Goal: Complete application form

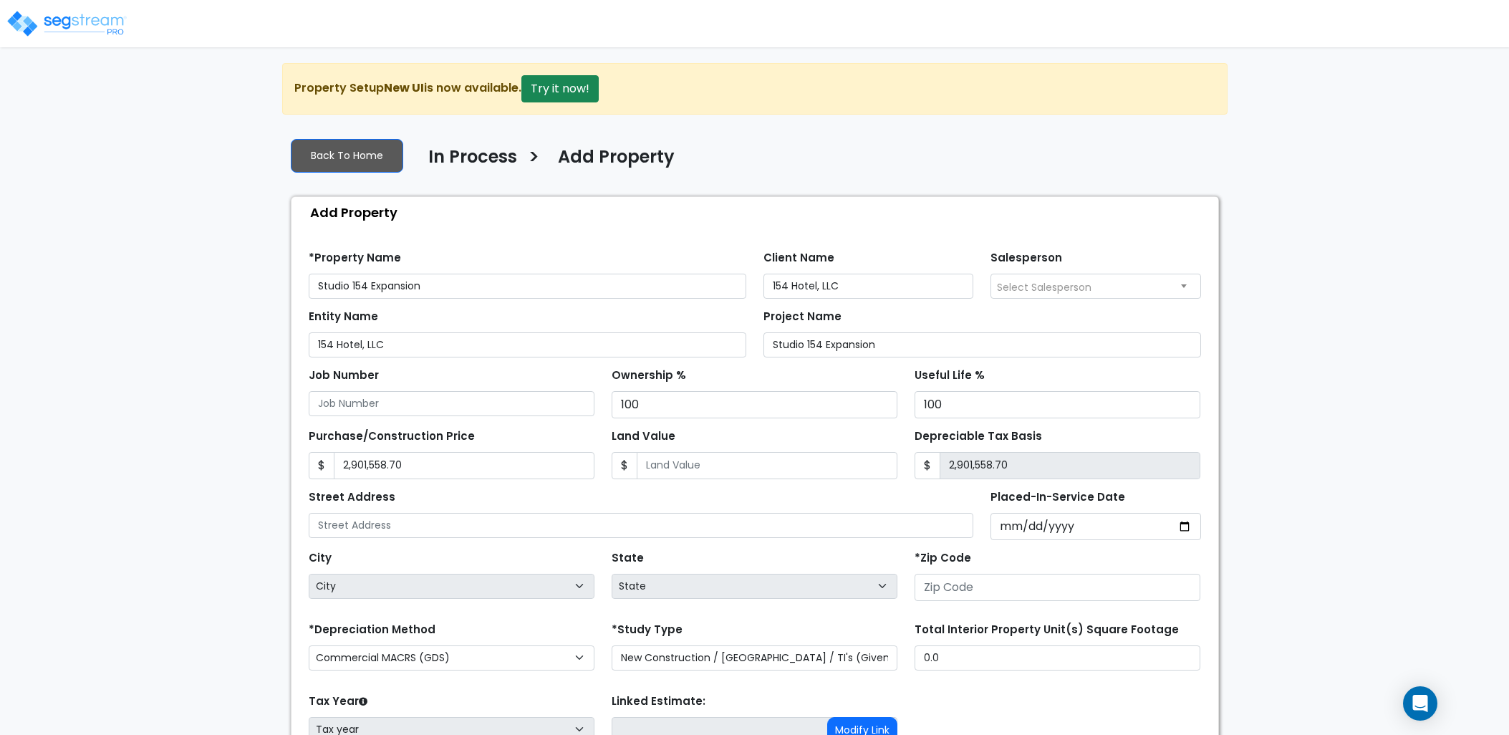
select select "NEW"
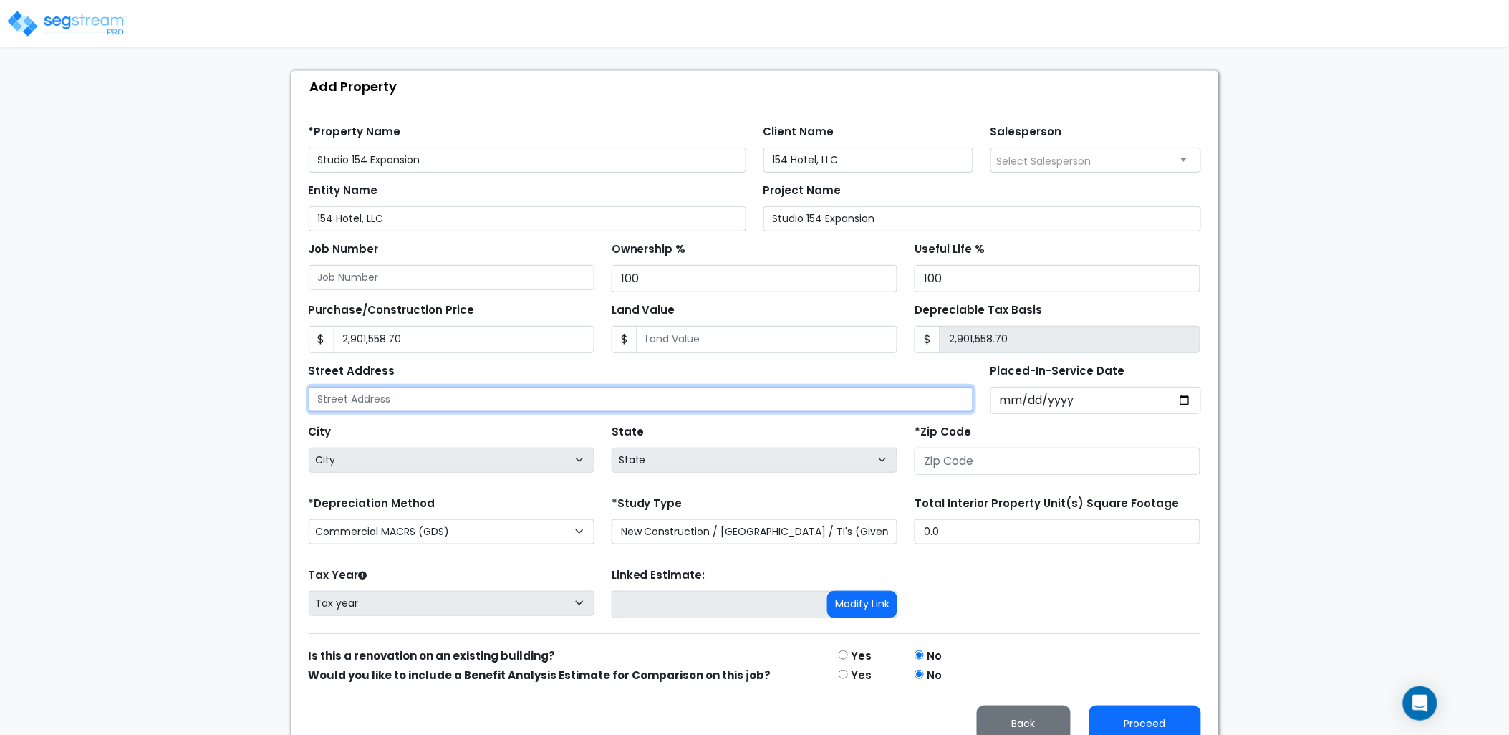
click at [671, 387] on input "text" at bounding box center [641, 399] width 665 height 25
click at [440, 401] on input "text" at bounding box center [641, 399] width 665 height 25
type input "[STREET_ADDRESS]"
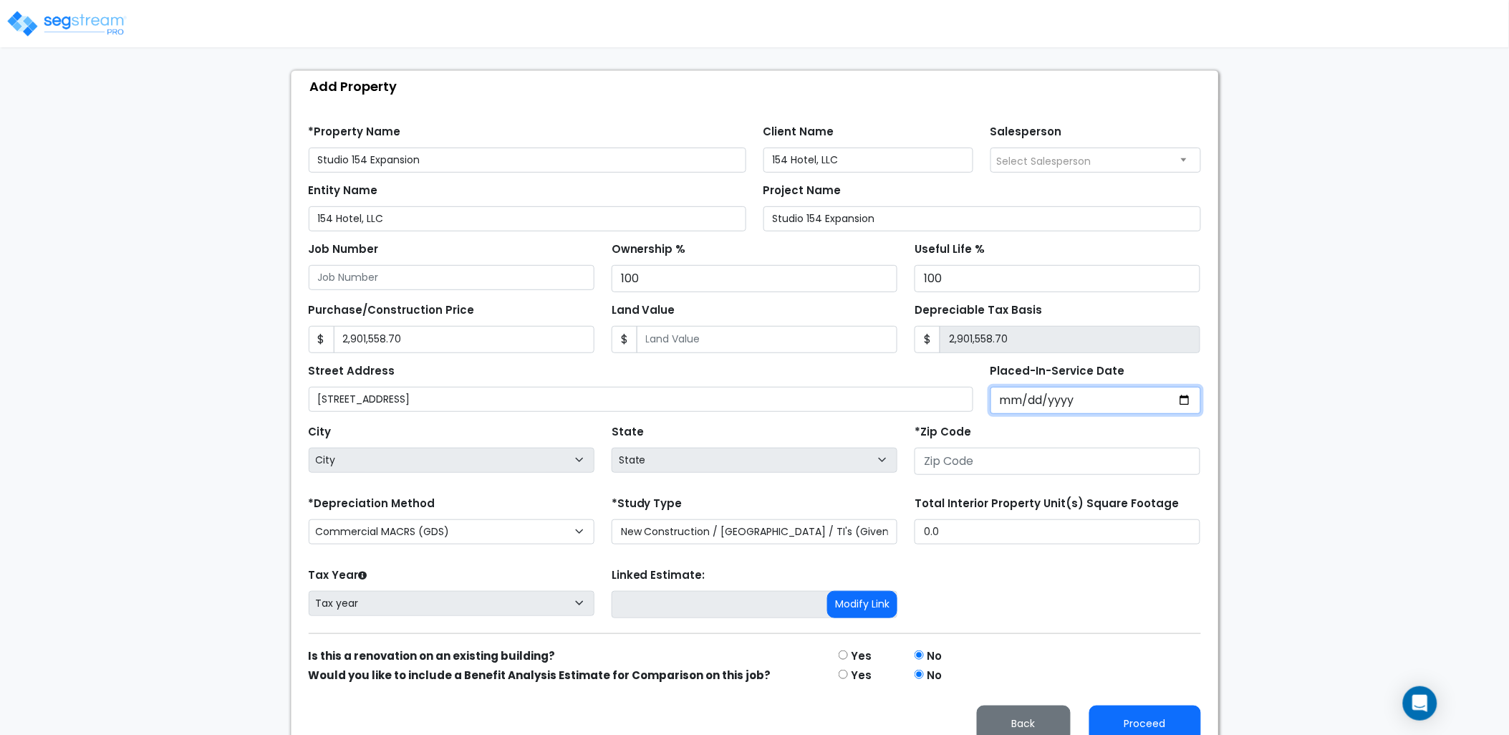
click at [1018, 401] on input "Placed-In-Service Date" at bounding box center [1096, 400] width 211 height 27
type input "0002-04-04"
select select "2"
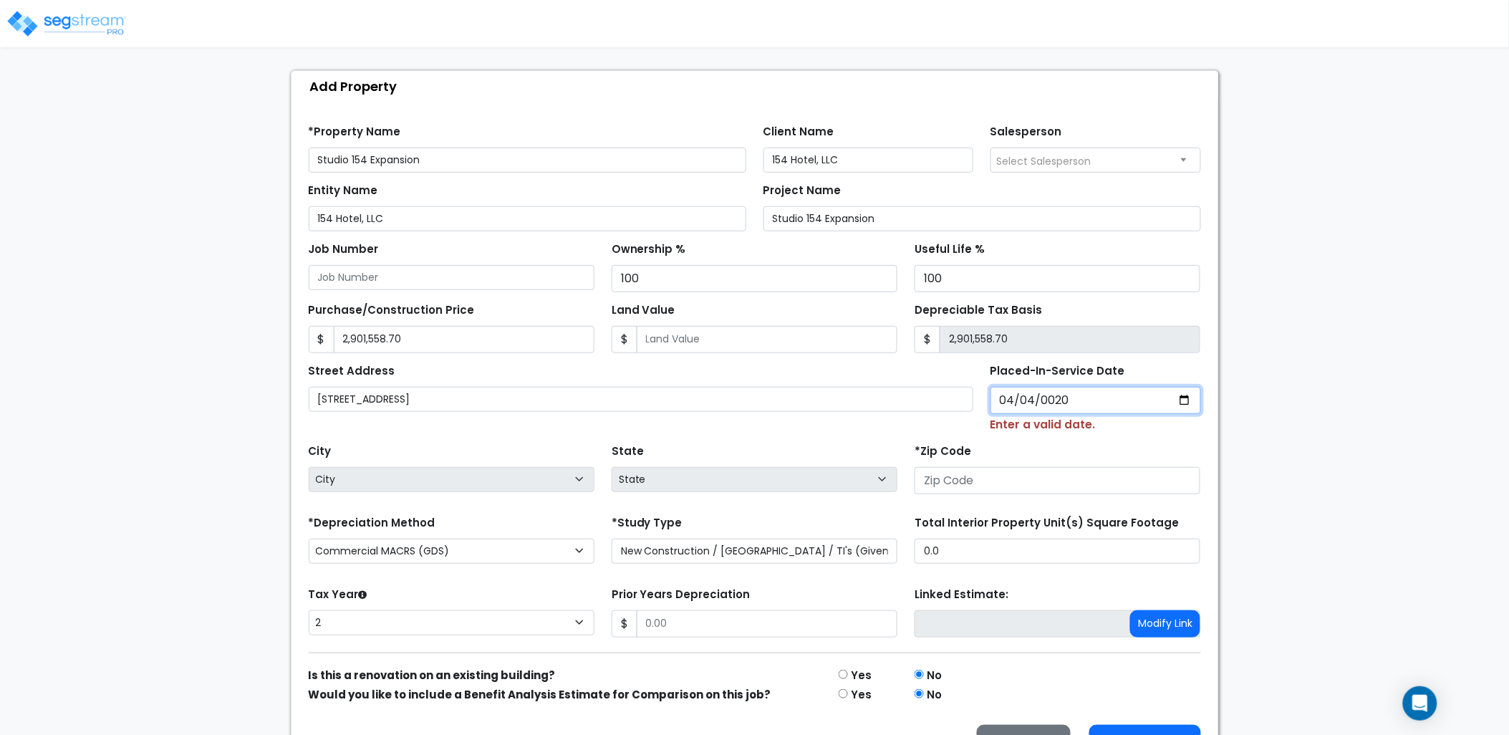
type input "0202-04-04"
select select "202"
type input "[DATE]"
select select "2024"
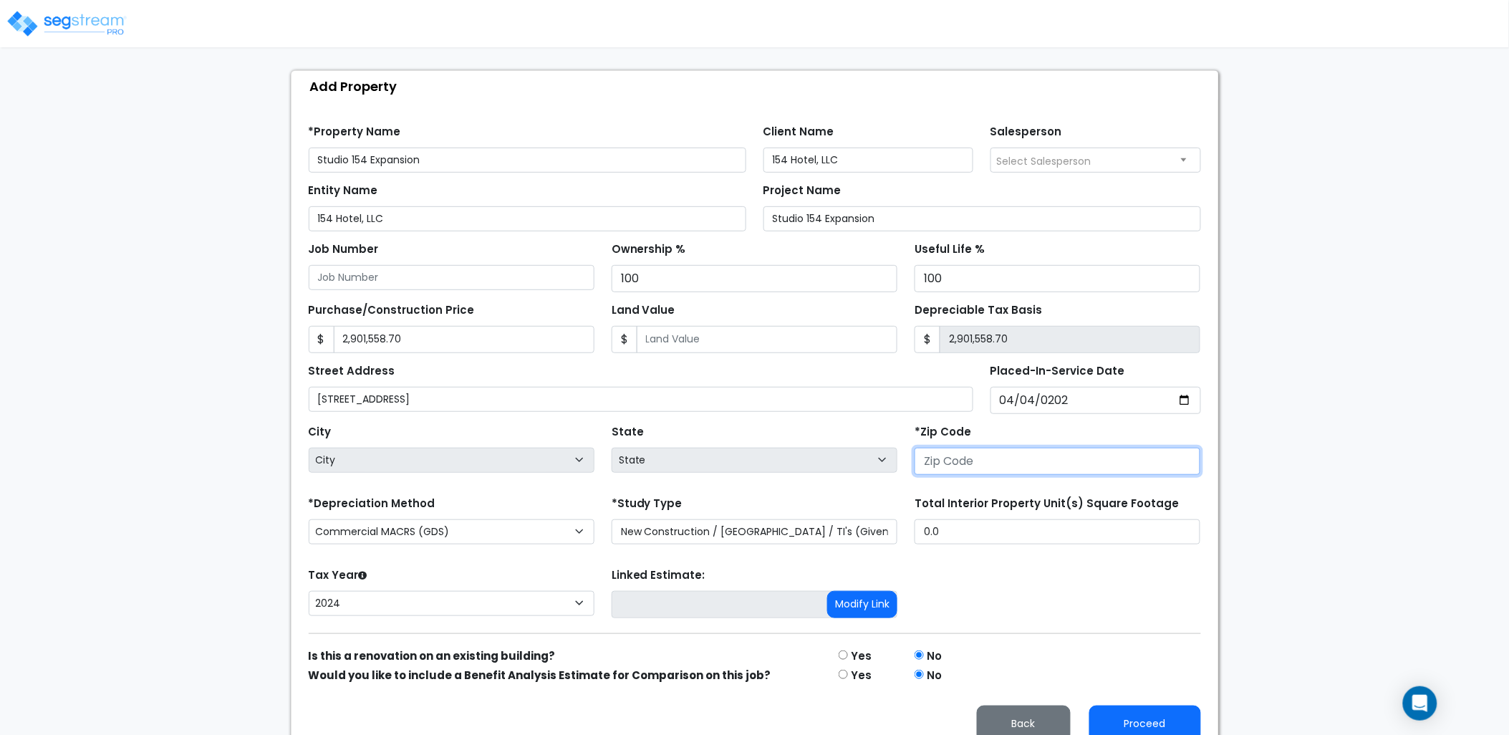
click at [946, 466] on input "number" at bounding box center [1058, 461] width 286 height 27
type input "3"
select select "GA"
type input "37"
select select "TN"
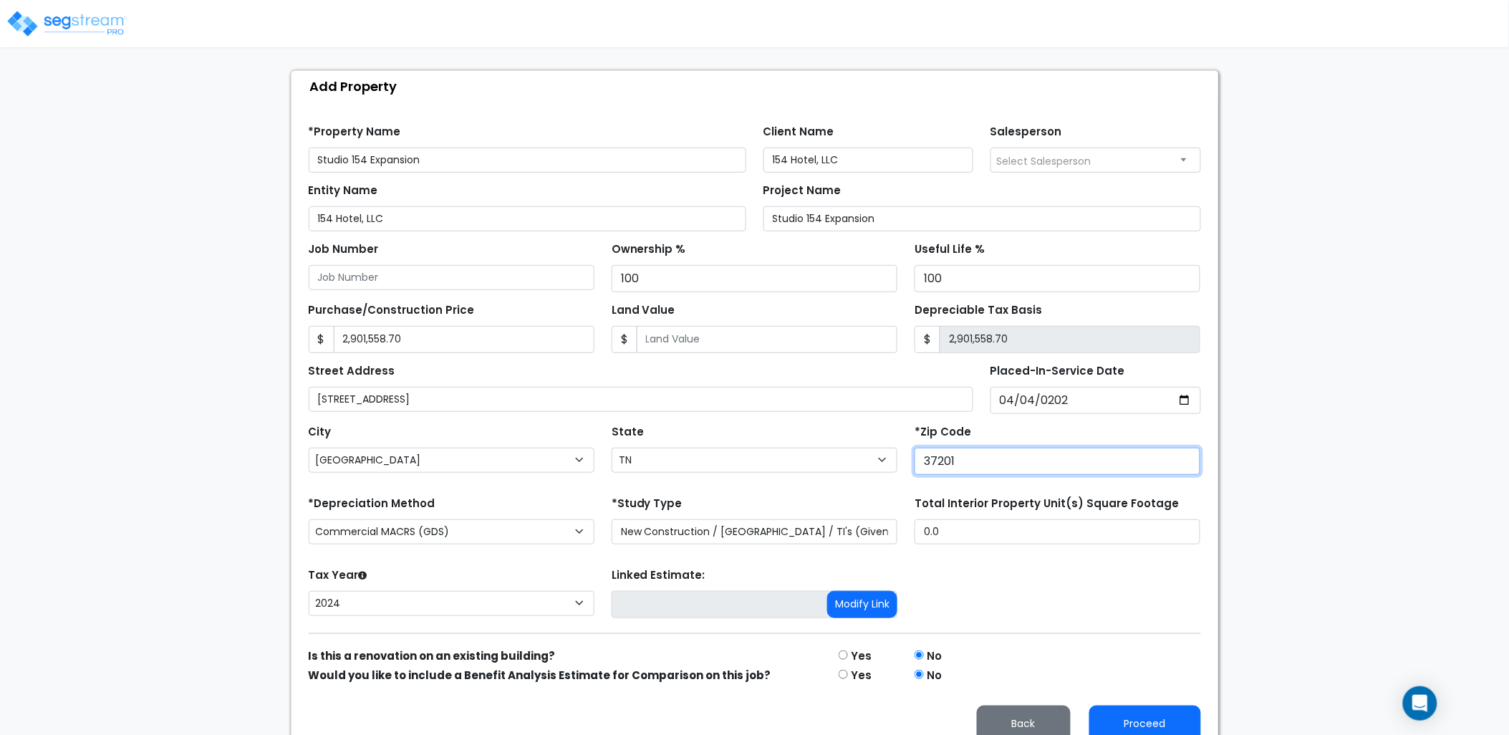
type input "37201"
click at [979, 425] on div "*Zip Code 37201" at bounding box center [1058, 448] width 286 height 54
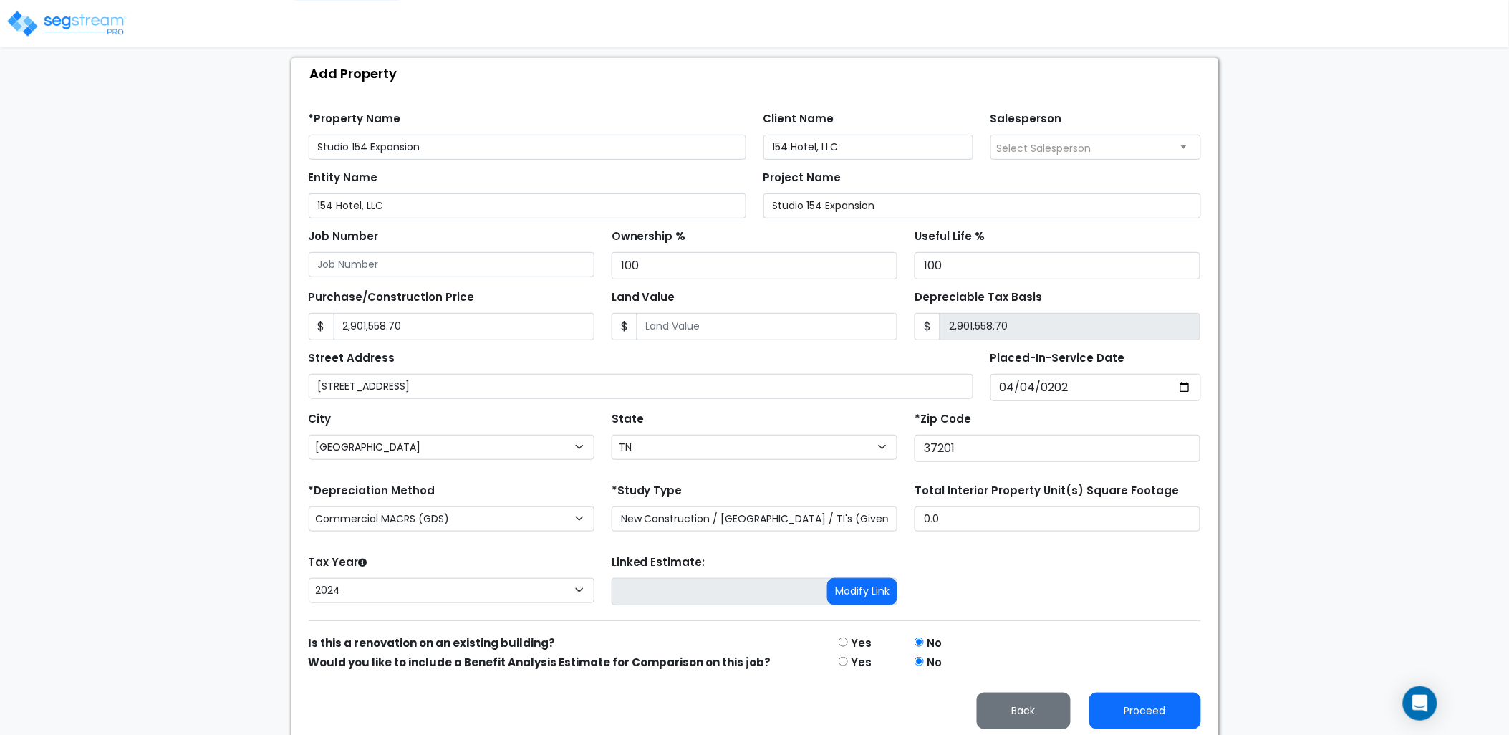
scroll to position [146, 0]
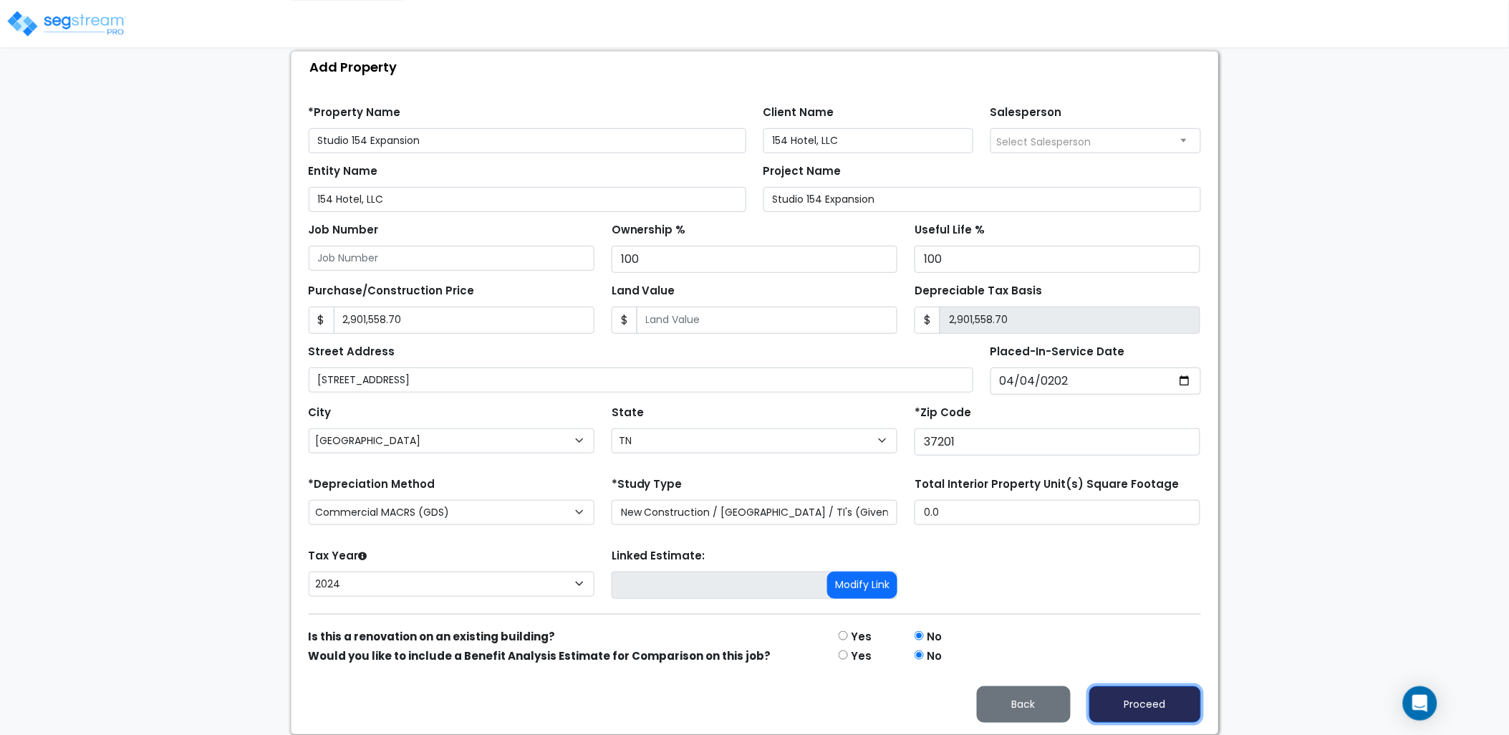
click at [1121, 693] on button "Proceed" at bounding box center [1146, 704] width 112 height 37
type input "2901558.7"
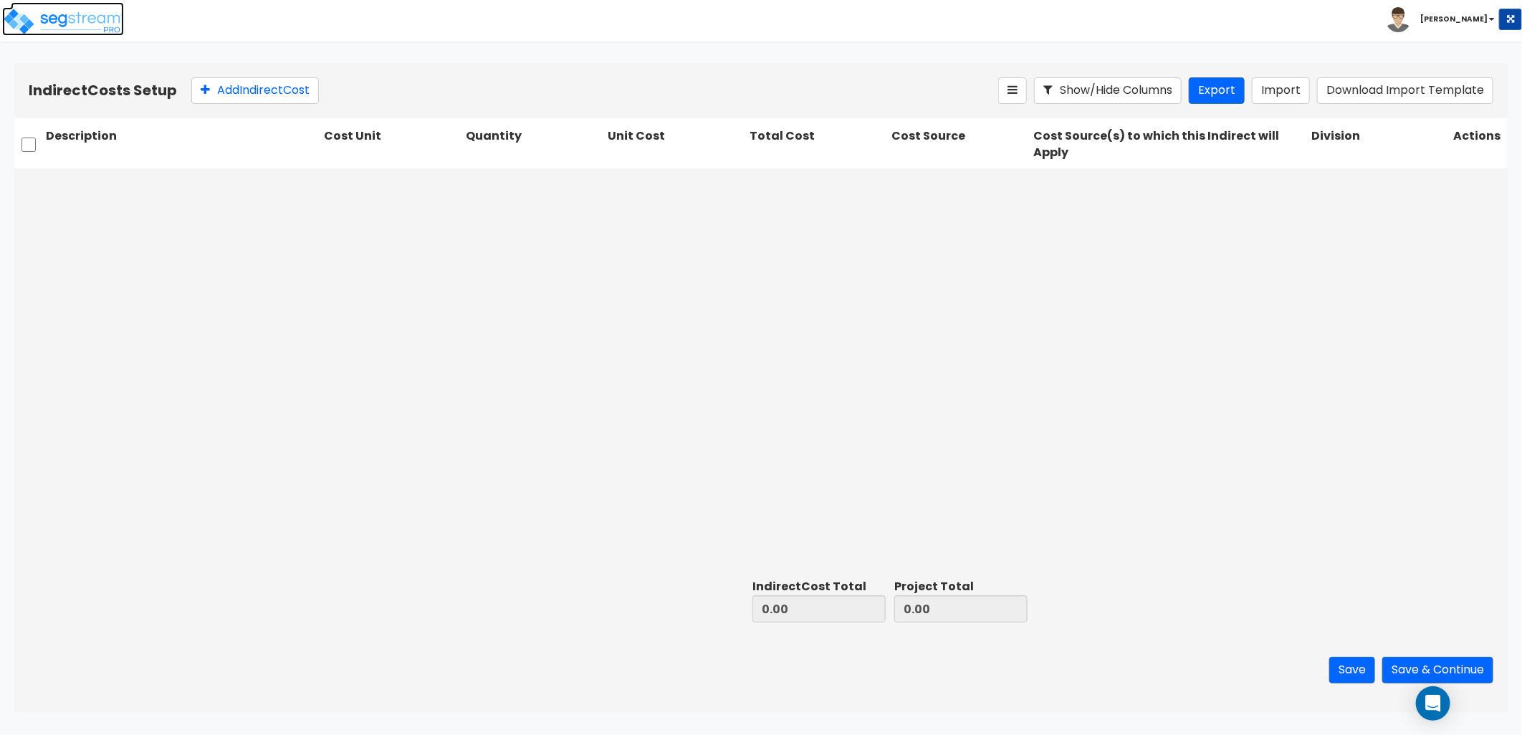
click at [66, 32] on img at bounding box center [63, 21] width 122 height 29
